Goal: Task Accomplishment & Management: Manage account settings

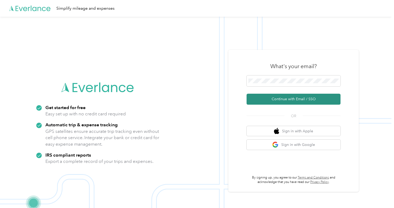
click at [282, 98] on button "Continue with Email / SSO" at bounding box center [293, 99] width 94 height 11
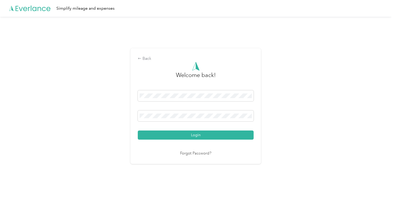
click at [194, 134] on button "Login" at bounding box center [196, 134] width 116 height 9
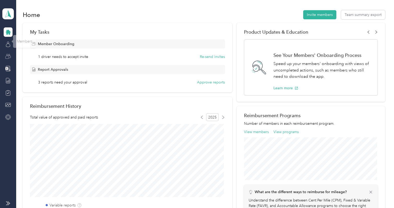
click at [7, 56] on icon at bounding box center [8, 56] width 6 height 6
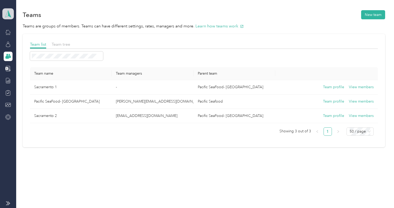
click at [7, 14] on icon at bounding box center [8, 13] width 8 height 7
click at [14, 41] on div "Team dashboard" at bounding box center [21, 42] width 29 height 5
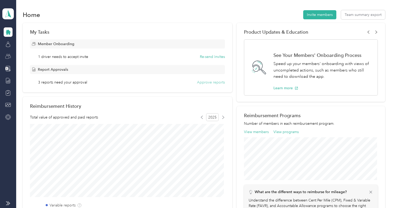
click at [213, 83] on button "Approve reports" at bounding box center [211, 82] width 28 height 5
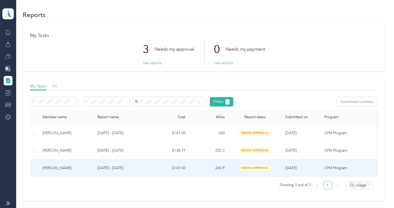
click at [134, 169] on p "[DATE] - [DATE]" at bounding box center [121, 168] width 49 height 6
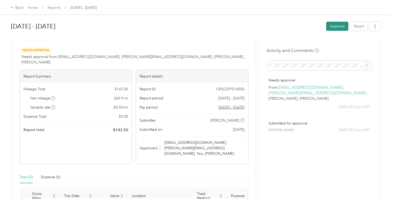
click at [331, 24] on button "Approve" at bounding box center [337, 26] width 22 height 9
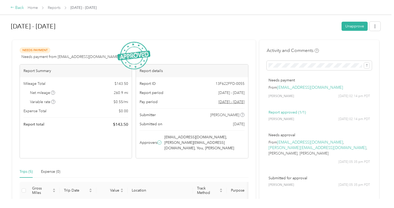
click at [17, 9] on div "Back" at bounding box center [17, 8] width 14 height 6
